Goal: Task Accomplishment & Management: Manage account settings

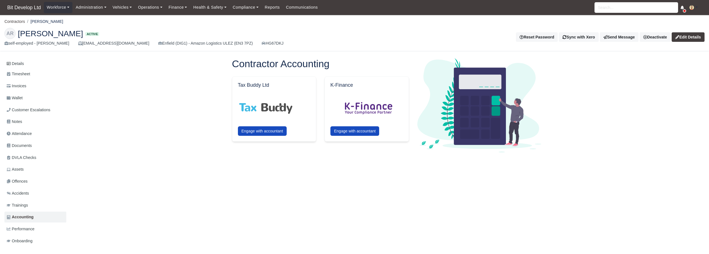
click at [690, 10] on img at bounding box center [691, 7] width 4 height 4
click at [680, 28] on link "Settings" at bounding box center [679, 30] width 50 height 12
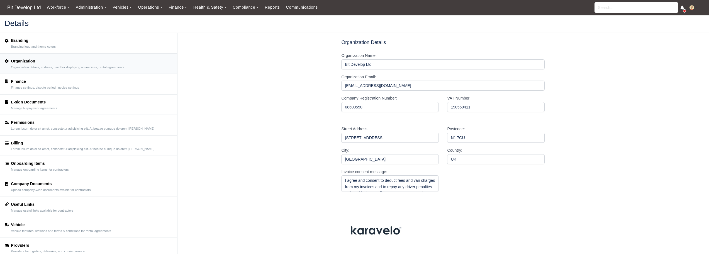
click at [37, 84] on div "Finance" at bounding box center [45, 81] width 68 height 6
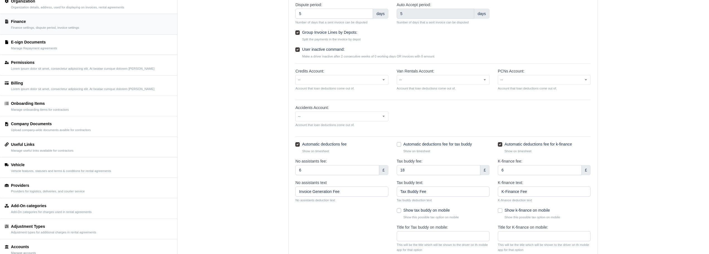
scroll to position [111, 0]
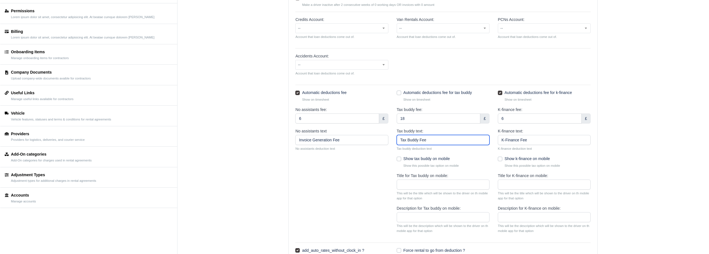
drag, startPoint x: 427, startPoint y: 140, endPoint x: 393, endPoint y: 138, distance: 34.6
click at [393, 138] on div "Tax buddy text: Tax Buddy Fee Tax buddy deduction text" at bounding box center [442, 142] width 101 height 28
click at [421, 183] on input "Title for Tax buddy on mobile:" at bounding box center [442, 184] width 93 height 10
paste input "Tax Buddy Fee"
type input "Tax Buddy Fee"
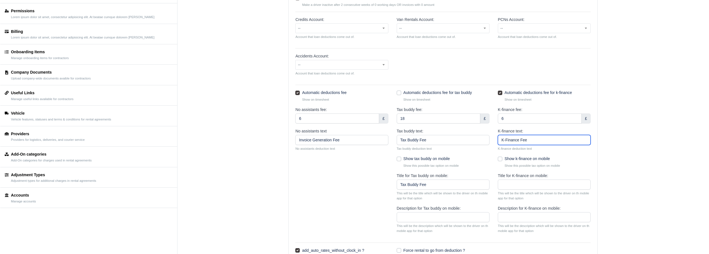
drag, startPoint x: 536, startPoint y: 140, endPoint x: 471, endPoint y: 138, distance: 65.4
click at [471, 138] on div "No assistants text Invoice Generation Fee No assistants deduction text Tax budd…" at bounding box center [442, 142] width 303 height 28
click at [521, 186] on input "Title for K-finance on mobile:" at bounding box center [544, 184] width 93 height 10
paste input "K-Finance Fee"
type input "K-Finance Fee"
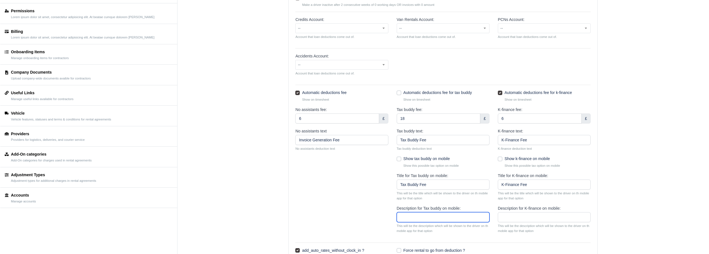
click at [428, 216] on input "Description for Tax buddy on mobile:" at bounding box center [442, 217] width 93 height 10
drag, startPoint x: 435, startPoint y: 231, endPoint x: 396, endPoint y: 227, distance: 38.9
click at [396, 227] on div "Description for Tax buddy on mobile: This will be the description which will be…" at bounding box center [442, 221] width 101 height 33
copy small "This will be the description which will be shown to the driver on th mobile app…"
click at [412, 220] on input "Description for Tax buddy on mobile:" at bounding box center [442, 217] width 93 height 10
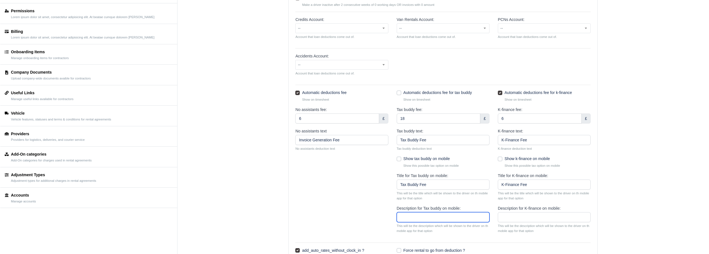
paste input "This will be the description which will be shown to the driver on th mobile app…"
type input "This will be the description which will be shown to the driver on th mobile app…"
drag, startPoint x: 535, startPoint y: 231, endPoint x: 496, endPoint y: 227, distance: 40.0
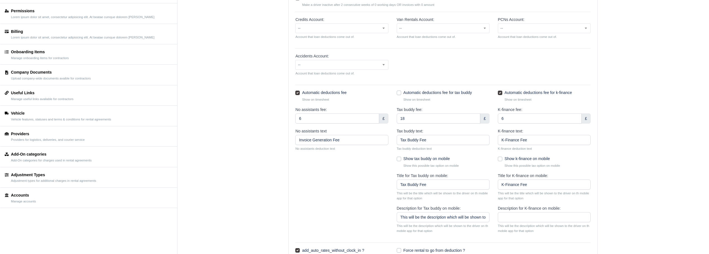
click at [496, 227] on div "Description for K-finance on mobile: This will be the description which will be…" at bounding box center [543, 221] width 101 height 33
copy small "This will be the description which will be shown to the driver on th mobile app…"
click at [512, 220] on input "Description for K-finance on mobile:" at bounding box center [544, 217] width 93 height 10
paste input "This will be the description which will be shown to the driver on th mobile app…"
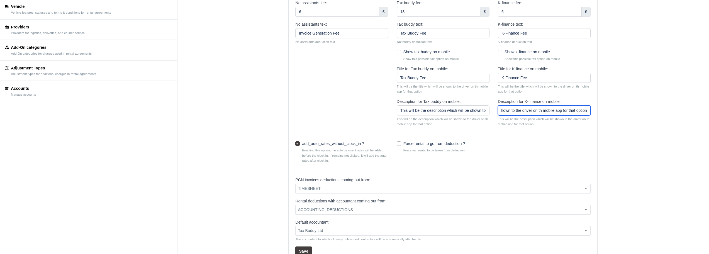
scroll to position [285, 0]
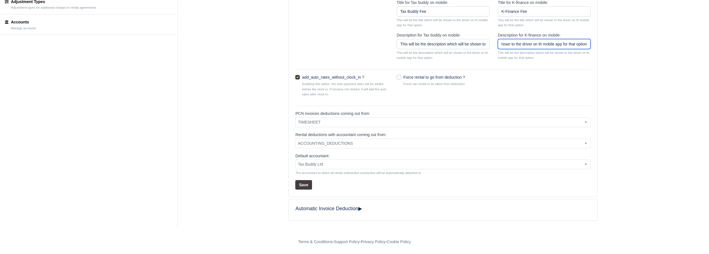
type input "This will be the description which will be shown to the driver on th mobile app…"
click at [305, 183] on button "Save" at bounding box center [303, 184] width 16 height 9
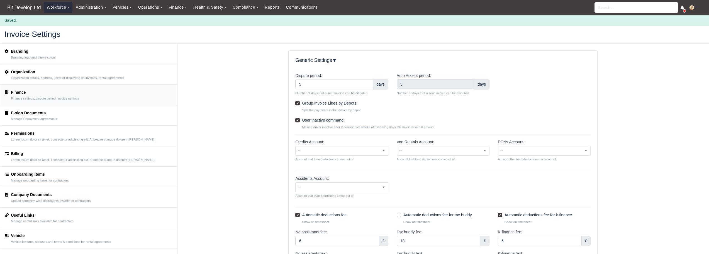
click at [62, 7] on link "Workforce" at bounding box center [58, 7] width 29 height 11
click at [67, 20] on link "Manpower" at bounding box center [68, 20] width 45 height 12
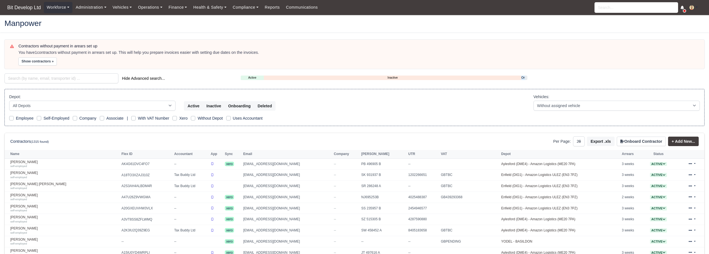
select select "25"
click at [60, 80] on input "search" at bounding box center [61, 78] width 114 height 10
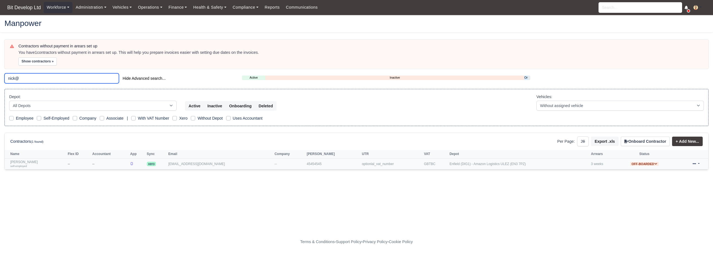
type input "nick@"
click at [24, 163] on link "Nick Baldjiev self-employed" at bounding box center [37, 164] width 55 height 8
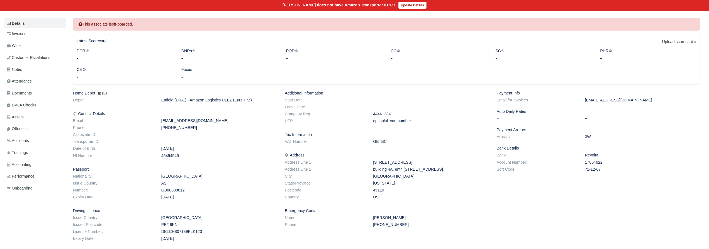
scroll to position [84, 0]
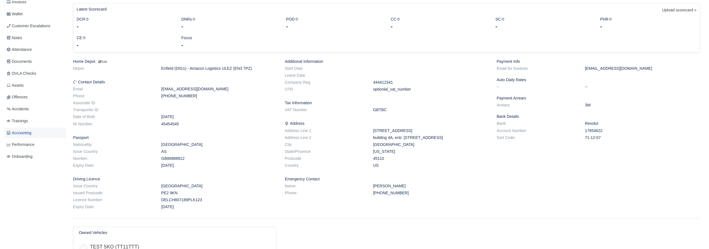
click at [31, 131] on span "Accounting" at bounding box center [19, 133] width 25 height 6
